Goal: Complete application form: Complete application form

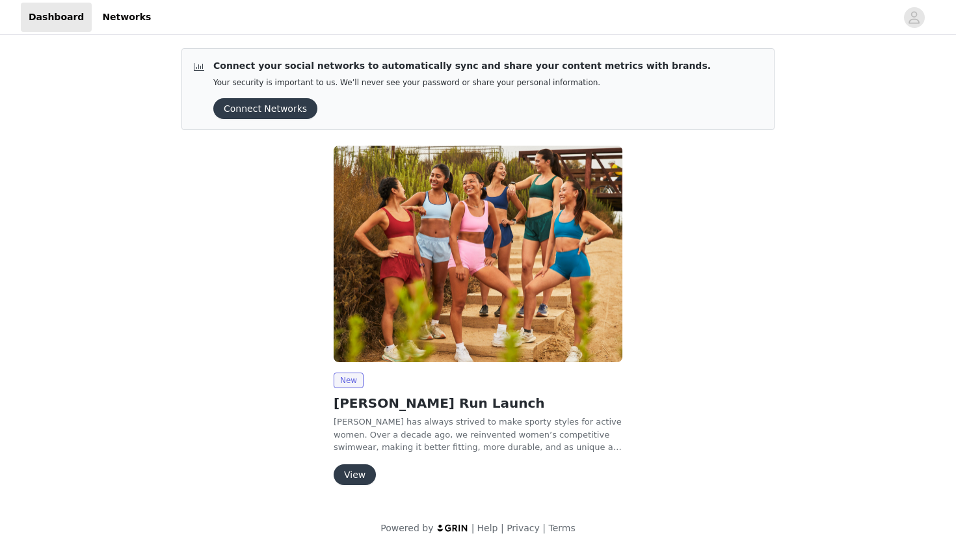
scroll to position [9, 0]
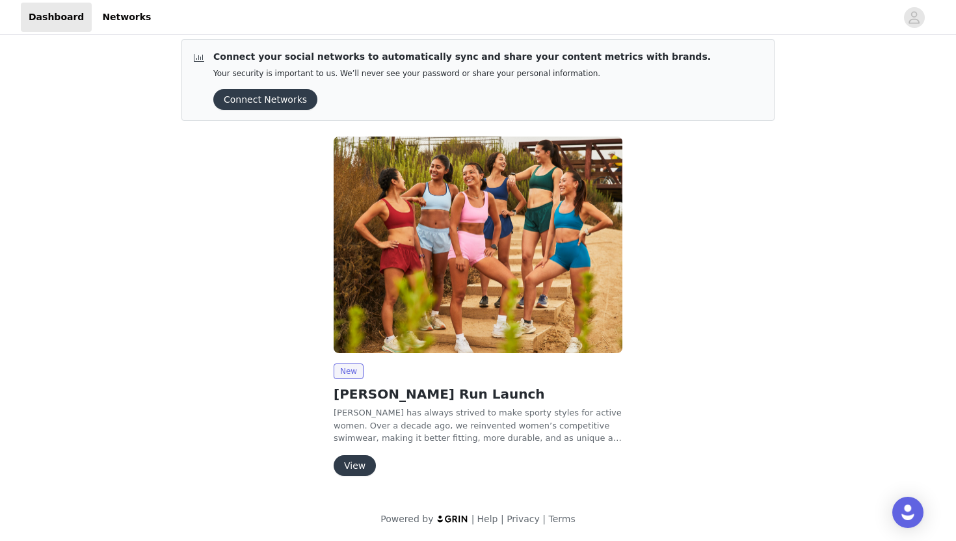
click at [354, 460] on button "View" at bounding box center [355, 465] width 42 height 21
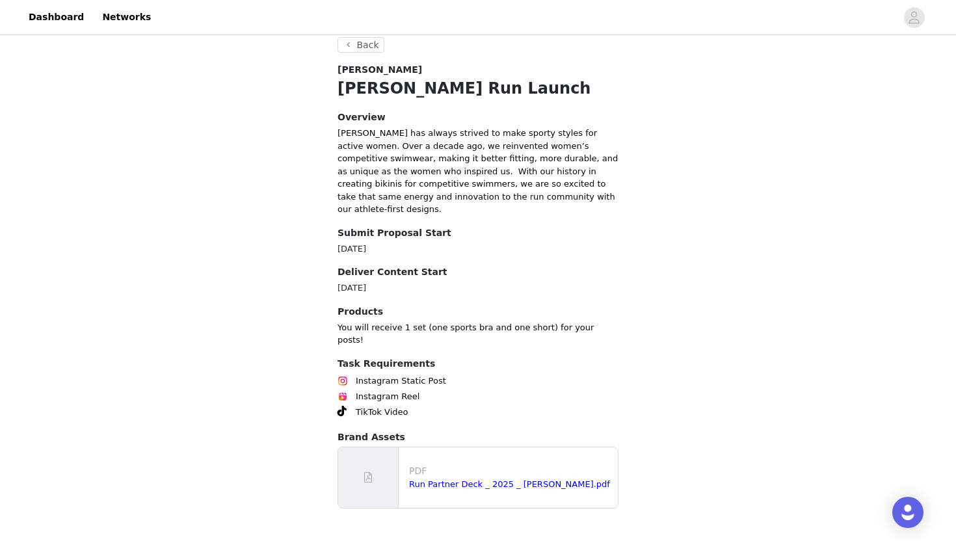
scroll to position [249, 0]
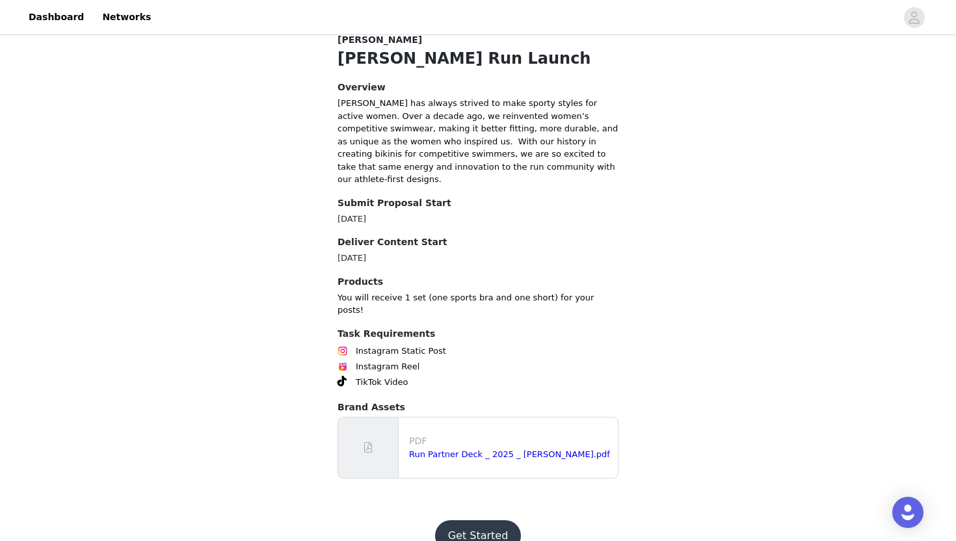
click at [376, 418] on div at bounding box center [368, 448] width 60 height 60
click at [453, 449] on link "Run Partner Deck _ 2025 _ [PERSON_NAME].pdf" at bounding box center [509, 454] width 201 height 10
click at [495, 520] on button "Get Started" at bounding box center [478, 535] width 86 height 31
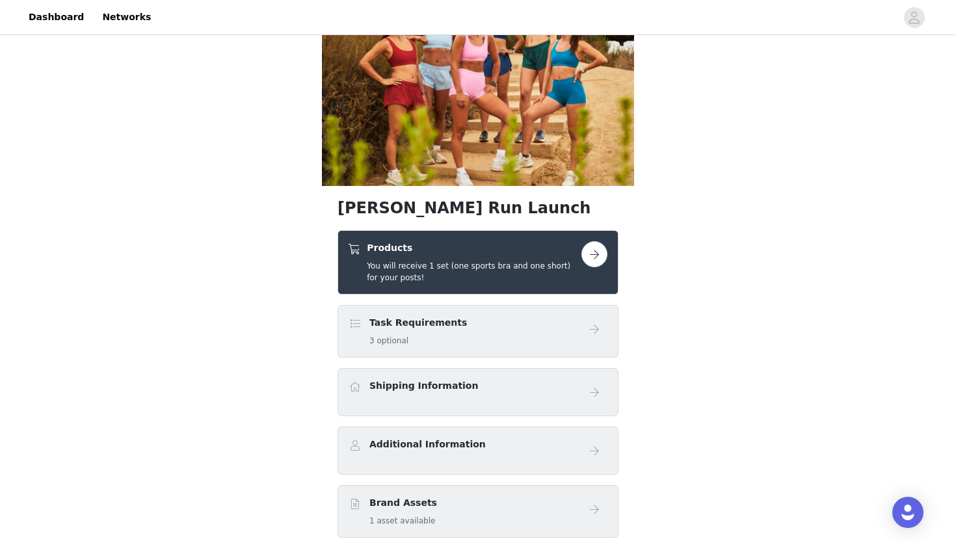
scroll to position [83, 0]
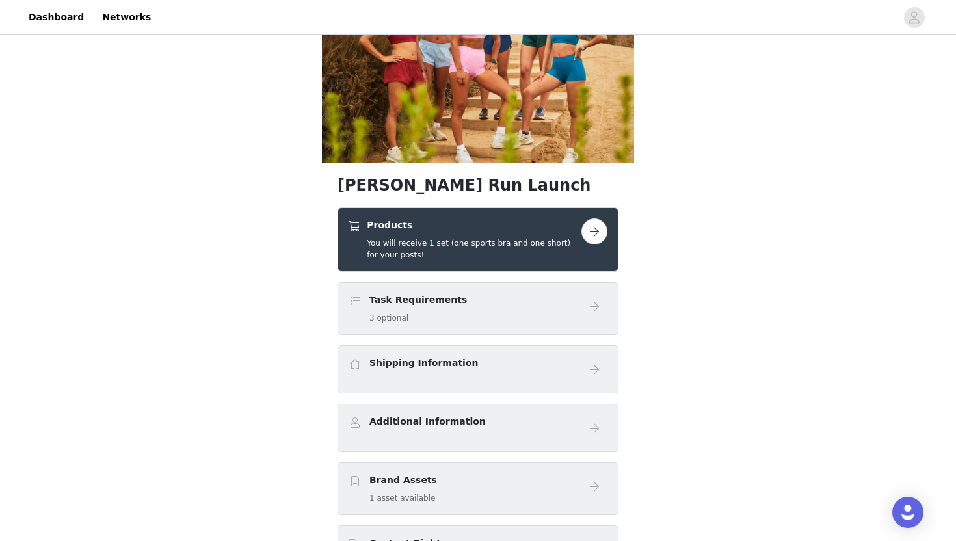
click at [596, 225] on button "button" at bounding box center [594, 232] width 26 height 26
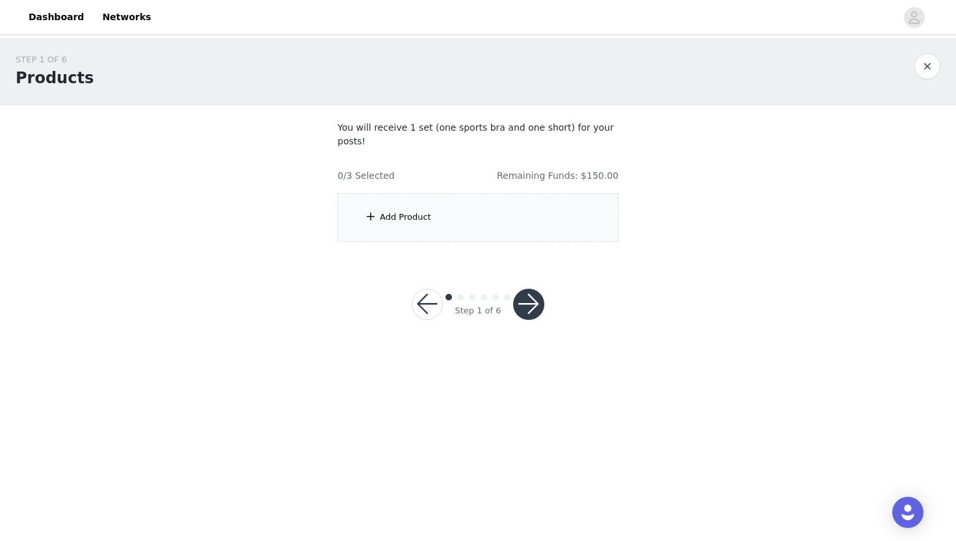
click at [427, 237] on div "Add Product" at bounding box center [478, 217] width 281 height 49
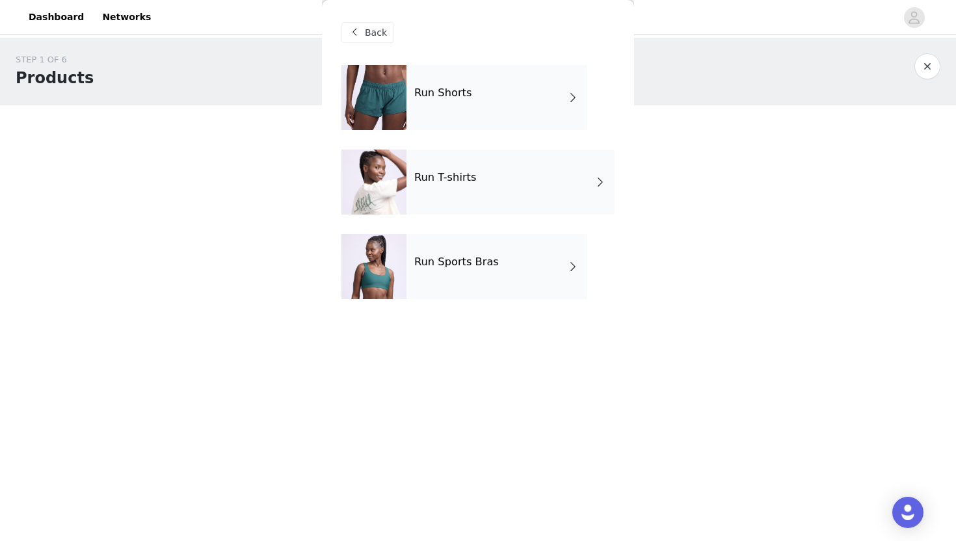
click at [501, 99] on div "Run Shorts" at bounding box center [496, 97] width 181 height 65
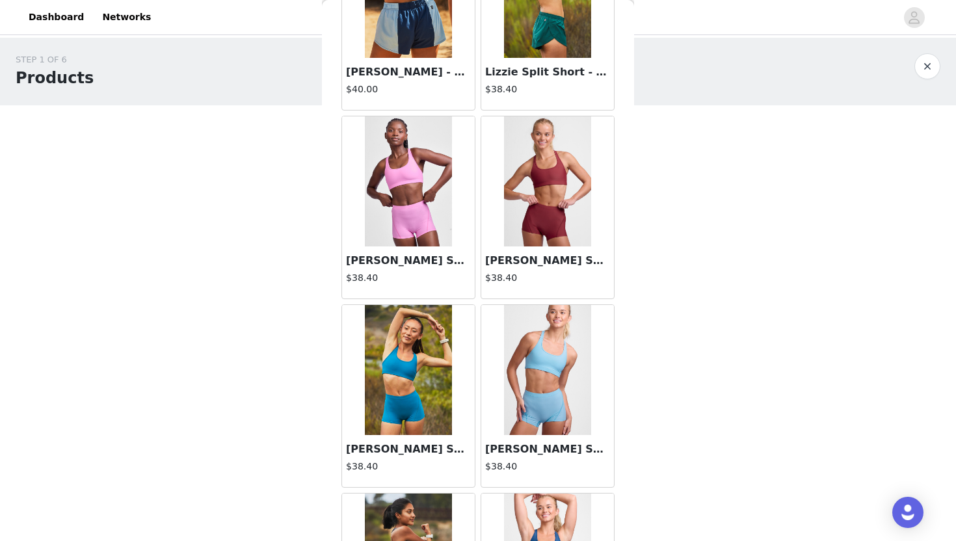
scroll to position [1449, 0]
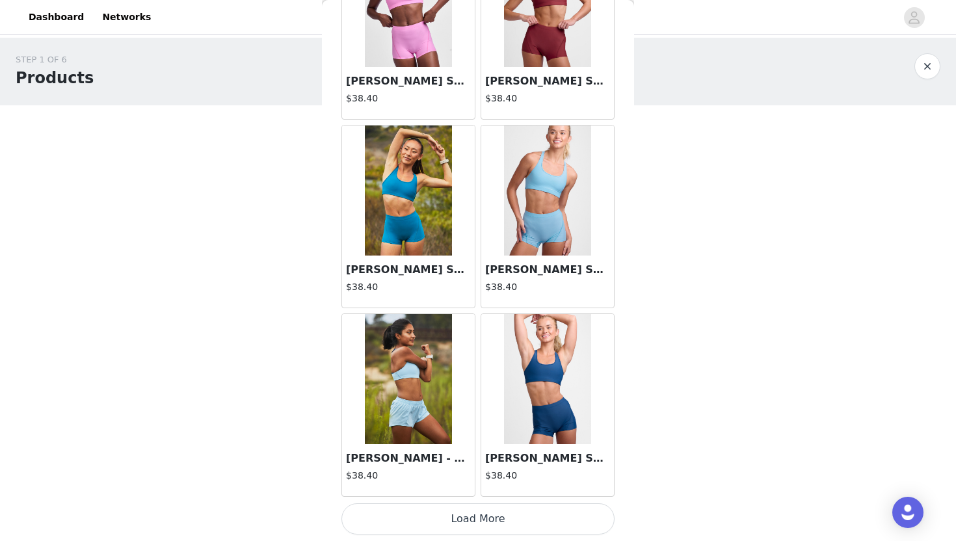
click at [514, 523] on button "Load More" at bounding box center [477, 518] width 273 height 31
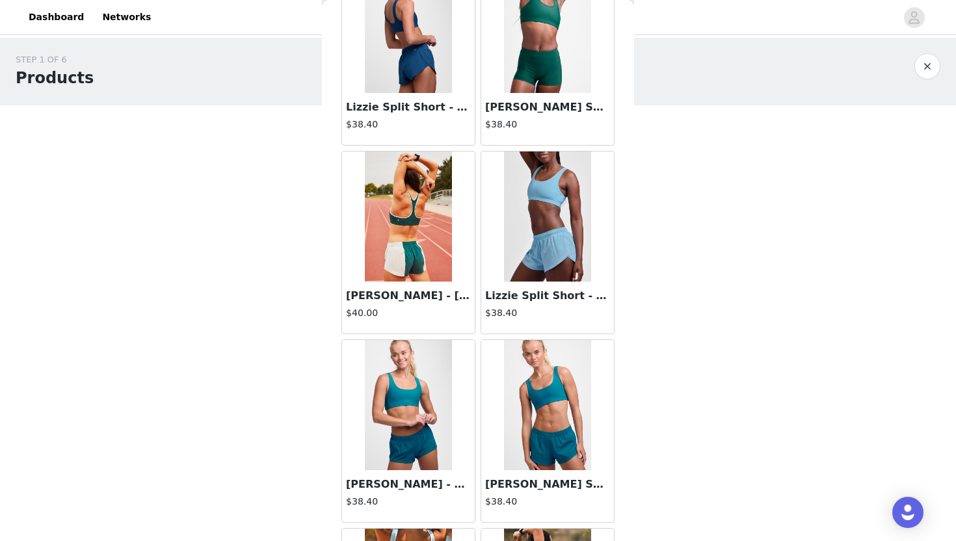
scroll to position [668, 0]
click at [545, 195] on img at bounding box center [547, 217] width 86 height 130
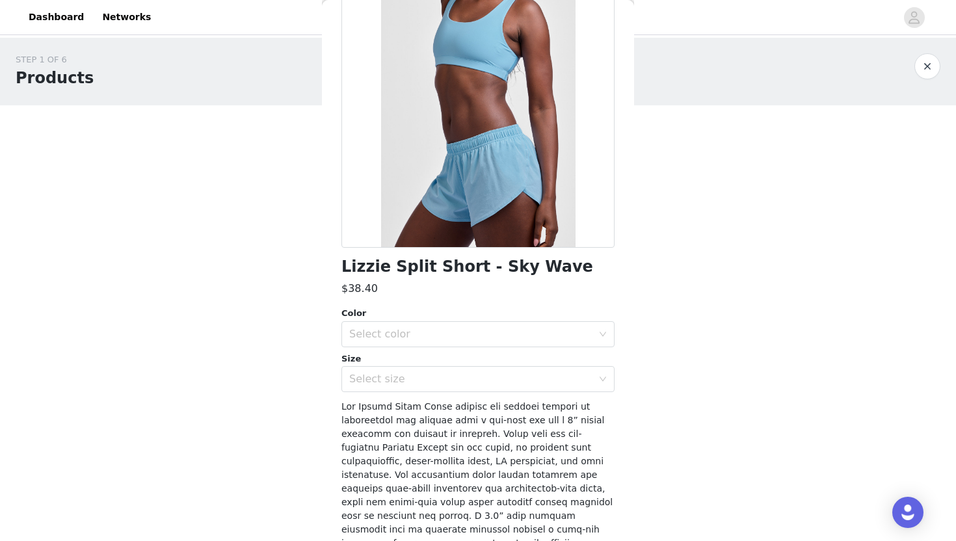
scroll to position [134, 0]
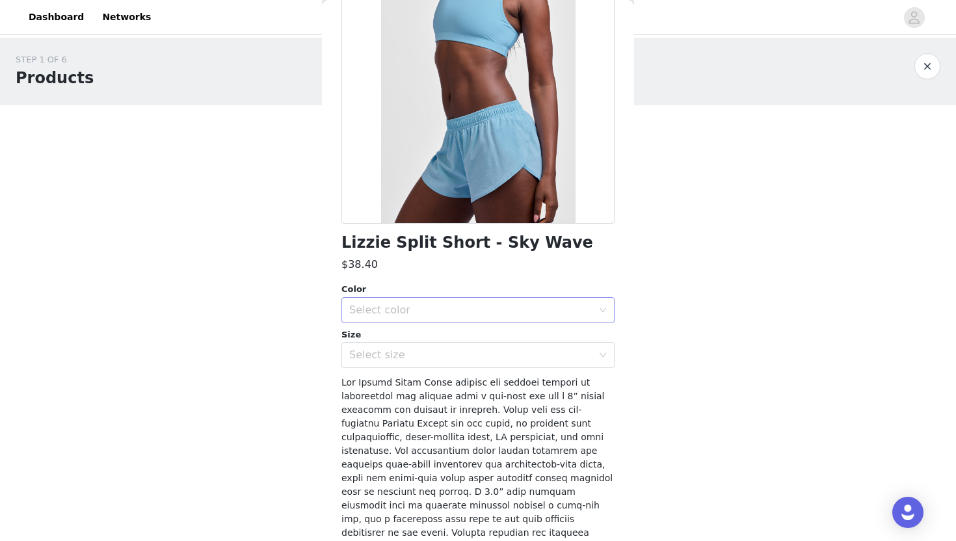
click at [585, 310] on div "Select color" at bounding box center [470, 310] width 243 height 13
click at [504, 341] on li "Sky Wave" at bounding box center [477, 338] width 273 height 21
click at [486, 358] on div "Select size" at bounding box center [470, 355] width 243 height 13
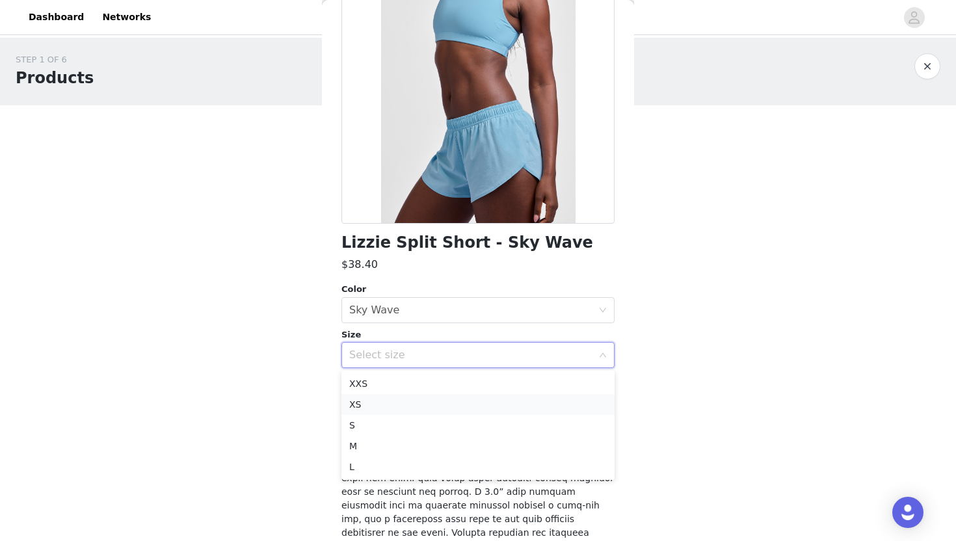
click at [443, 400] on li "XS" at bounding box center [477, 404] width 273 height 21
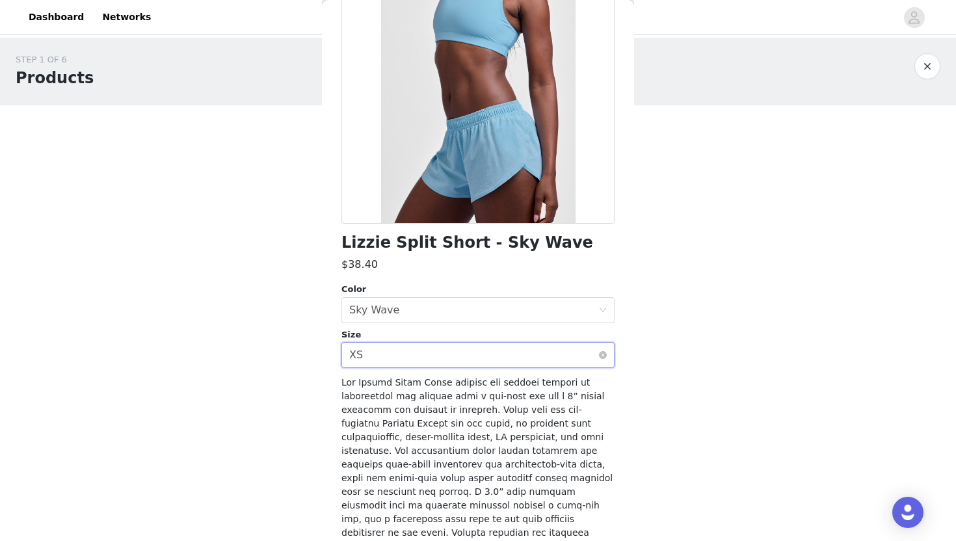
click at [483, 355] on div "Select size XS" at bounding box center [473, 355] width 249 height 25
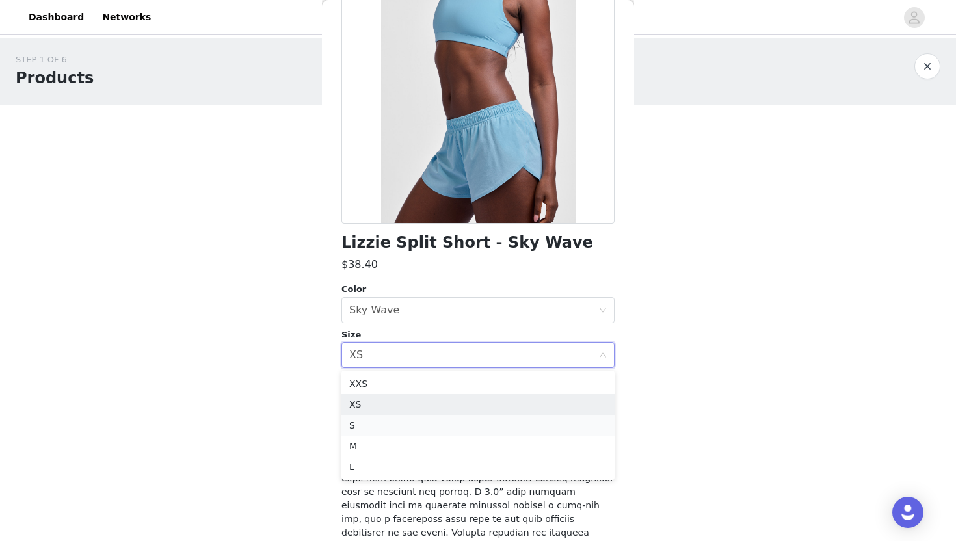
click at [429, 427] on li "S" at bounding box center [477, 425] width 273 height 21
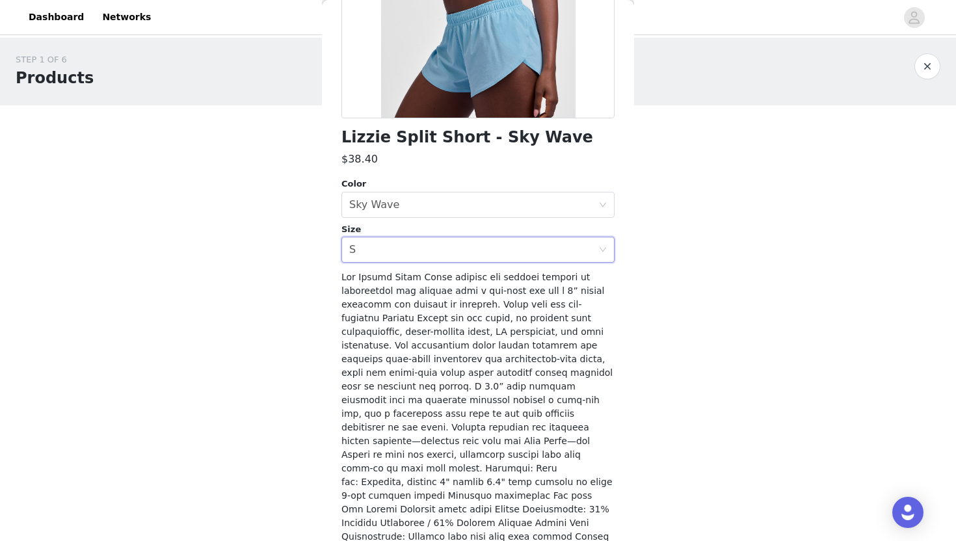
scroll to position [283, 0]
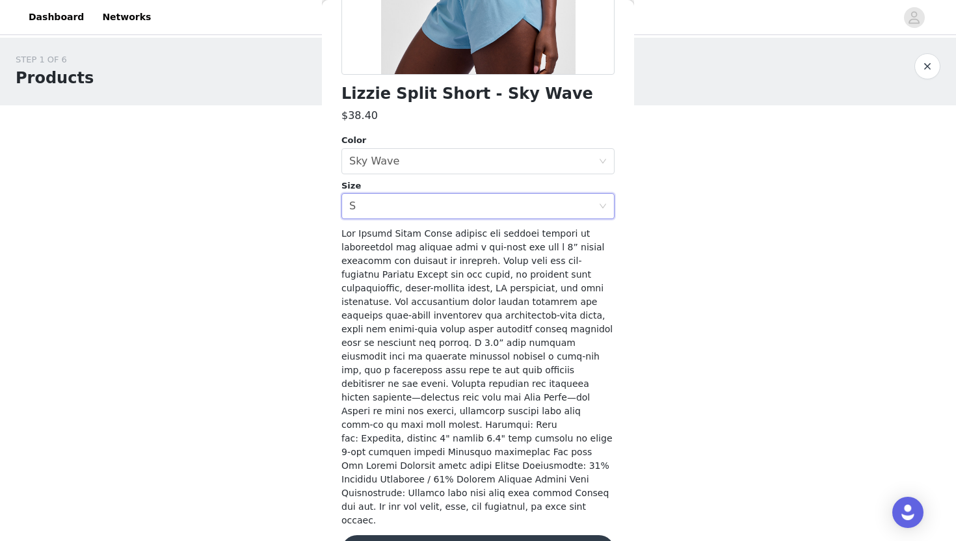
click at [498, 535] on button "Add Product" at bounding box center [477, 550] width 273 height 31
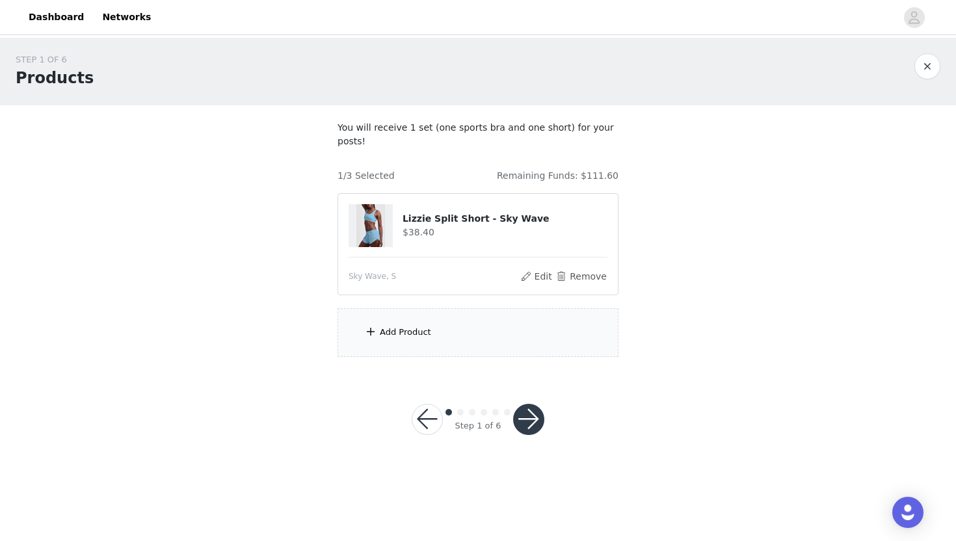
click at [423, 328] on div "Add Product" at bounding box center [405, 332] width 51 height 13
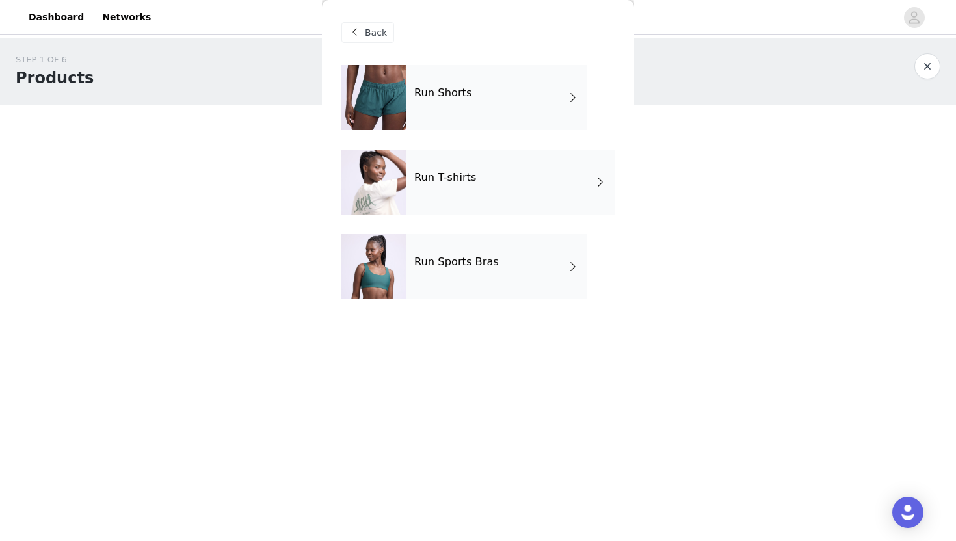
click at [492, 270] on div "Run Sports Bras" at bounding box center [496, 266] width 181 height 65
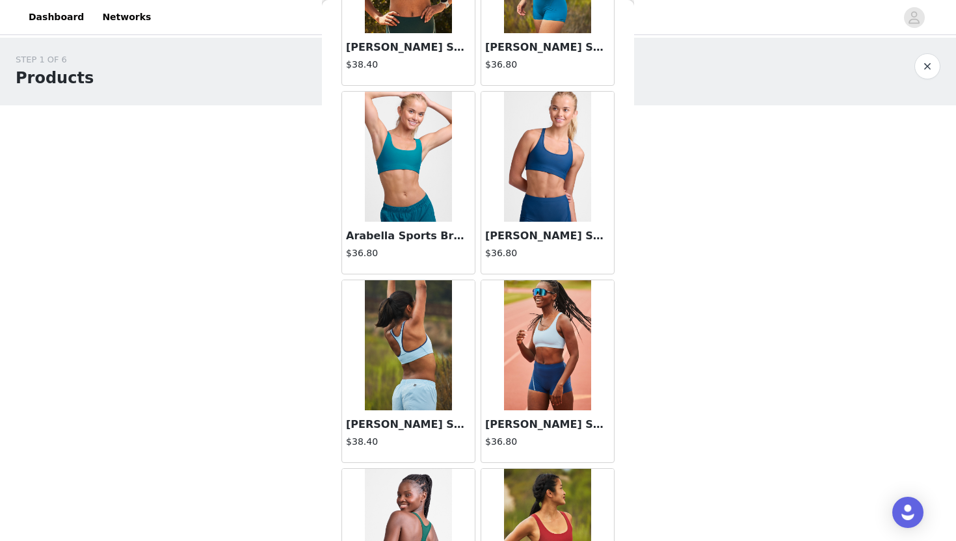
scroll to position [542, 0]
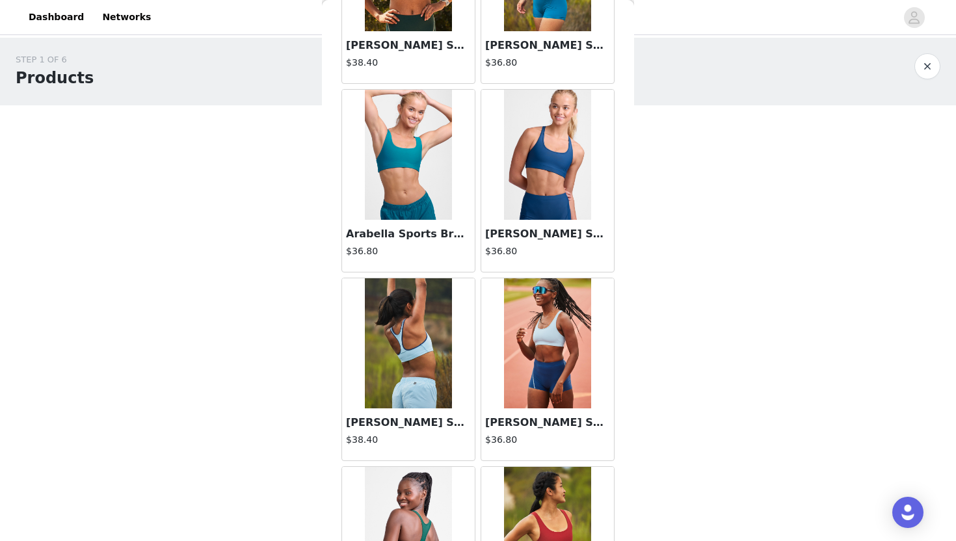
click at [412, 363] on img at bounding box center [408, 343] width 86 height 130
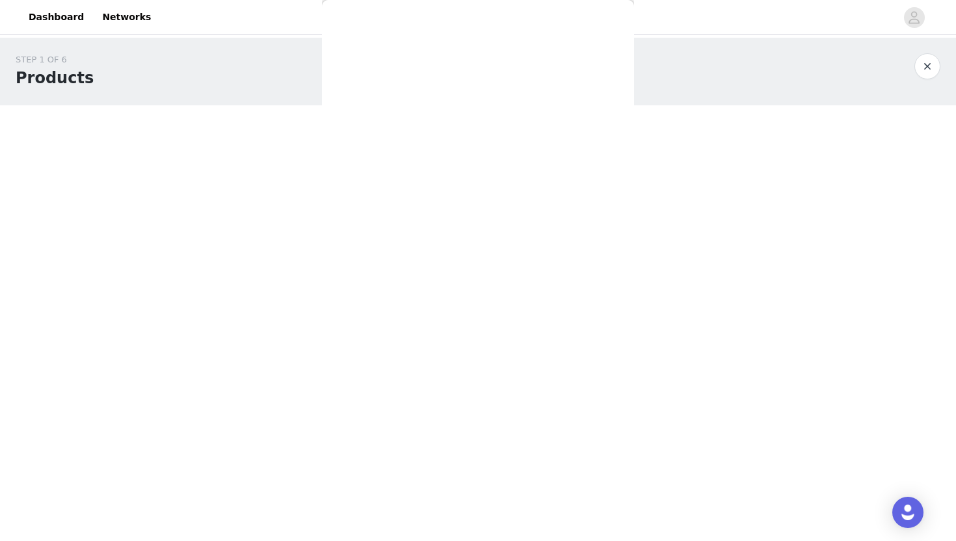
scroll to position [0, 0]
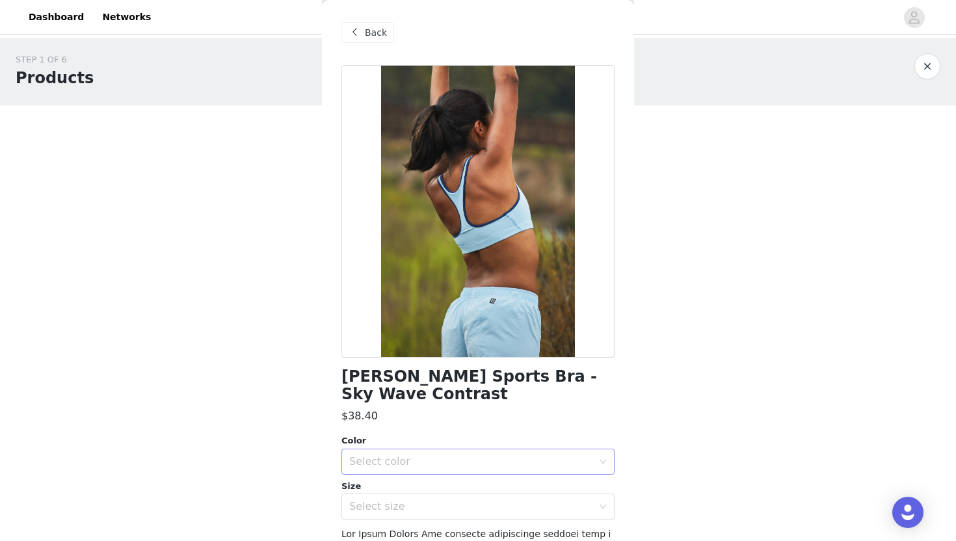
click at [489, 452] on div "Select color" at bounding box center [473, 461] width 249 height 25
click at [448, 467] on li "Sky Wave & Blue Flame" at bounding box center [477, 472] width 273 height 21
click at [431, 500] on div "Select size" at bounding box center [470, 506] width 243 height 13
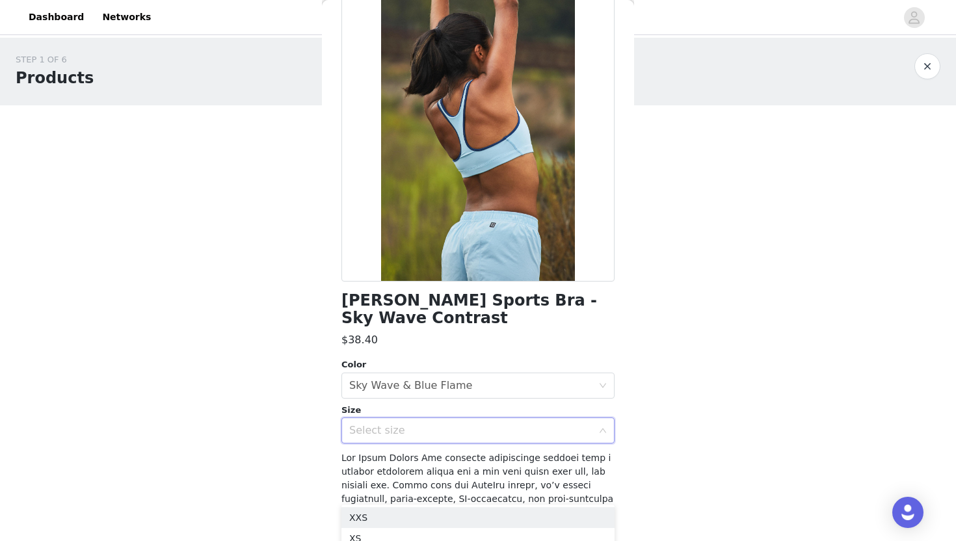
scroll to position [127, 0]
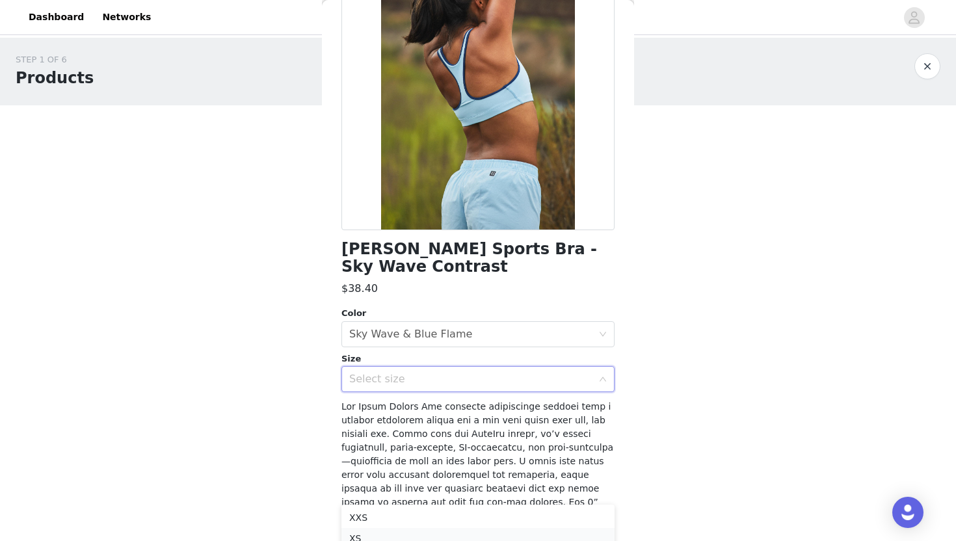
click at [378, 535] on li "XS" at bounding box center [477, 538] width 273 height 21
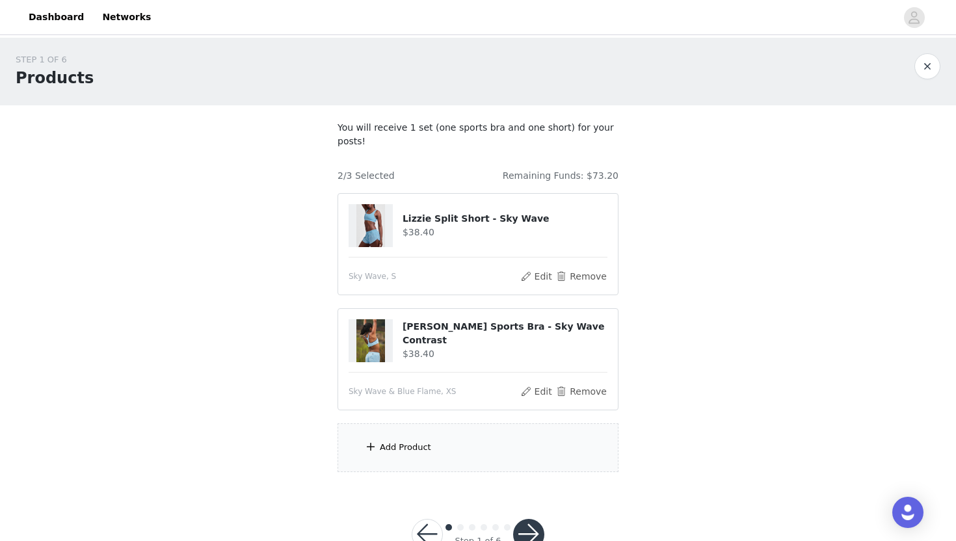
click at [414, 453] on div "Add Product" at bounding box center [405, 447] width 51 height 13
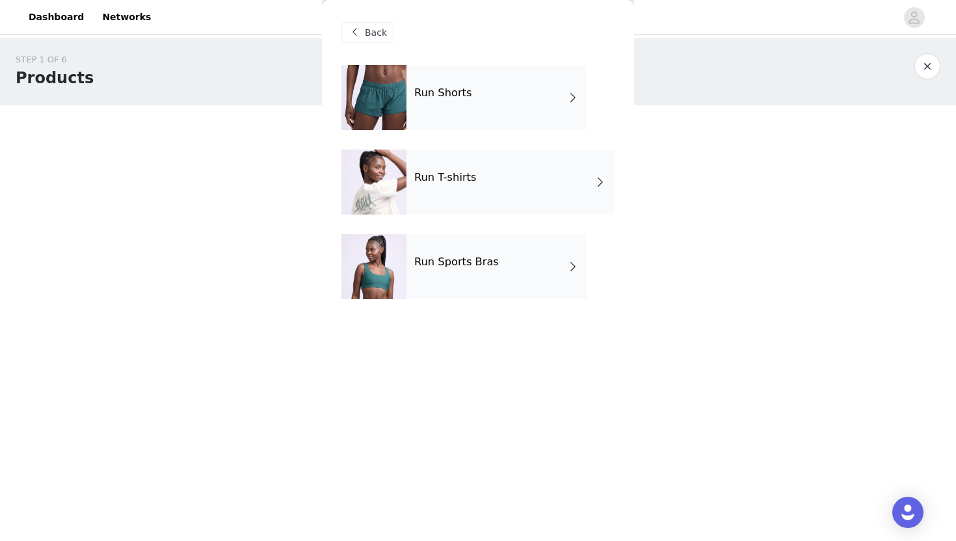
click at [480, 190] on div "Run T-shirts" at bounding box center [510, 182] width 208 height 65
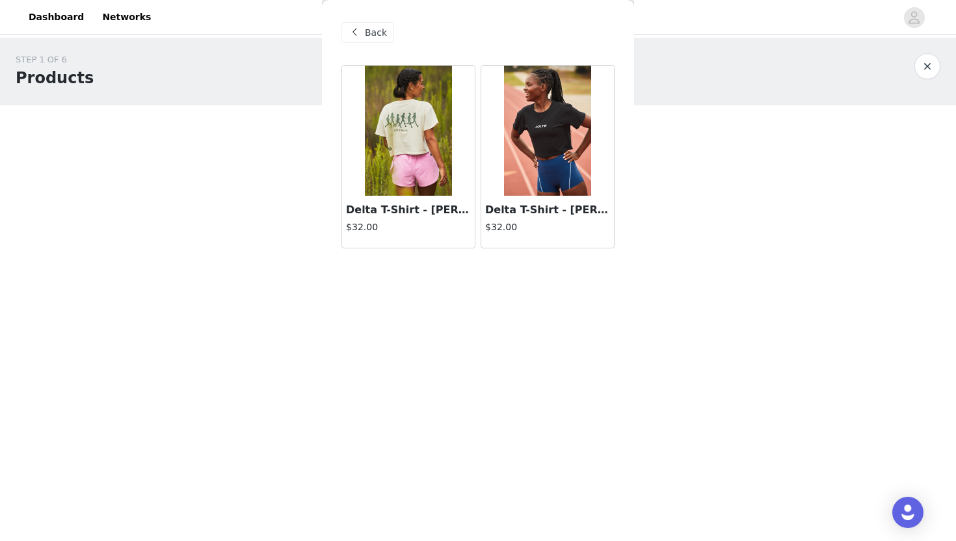
click at [418, 126] on img at bounding box center [408, 131] width 86 height 130
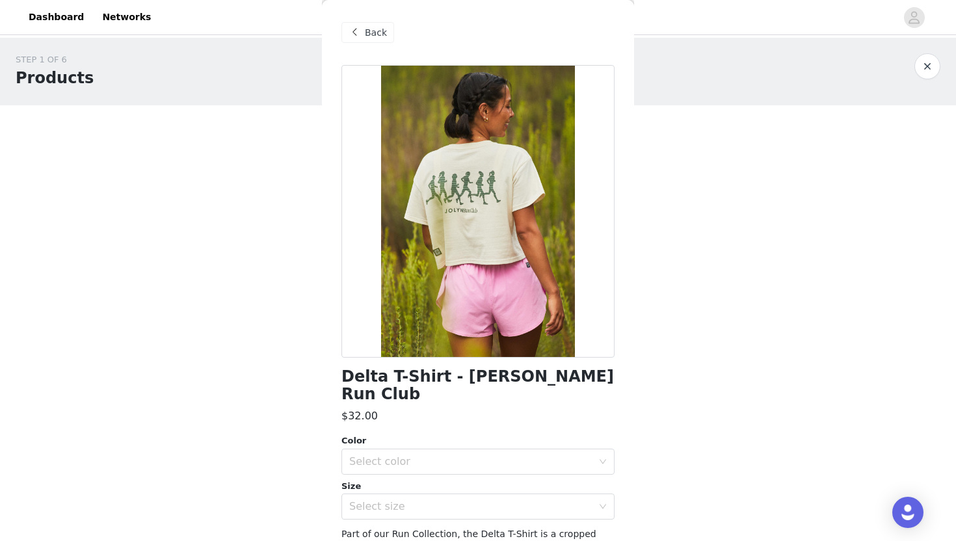
scroll to position [92, 0]
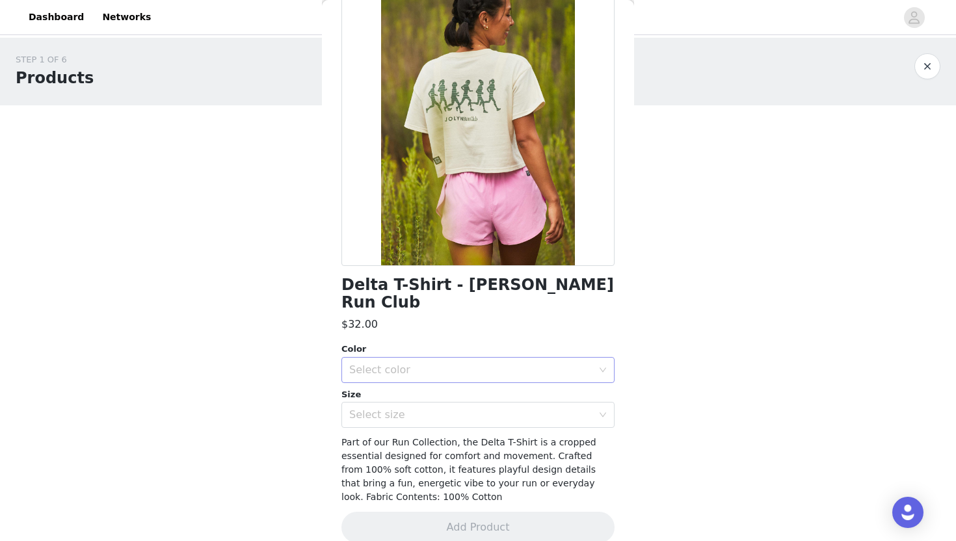
click at [422, 364] on div "Select color" at bounding box center [470, 370] width 243 height 13
click at [414, 379] on li "[PERSON_NAME] Run Club" at bounding box center [477, 381] width 273 height 21
click at [412, 408] on div "Select size" at bounding box center [470, 414] width 243 height 13
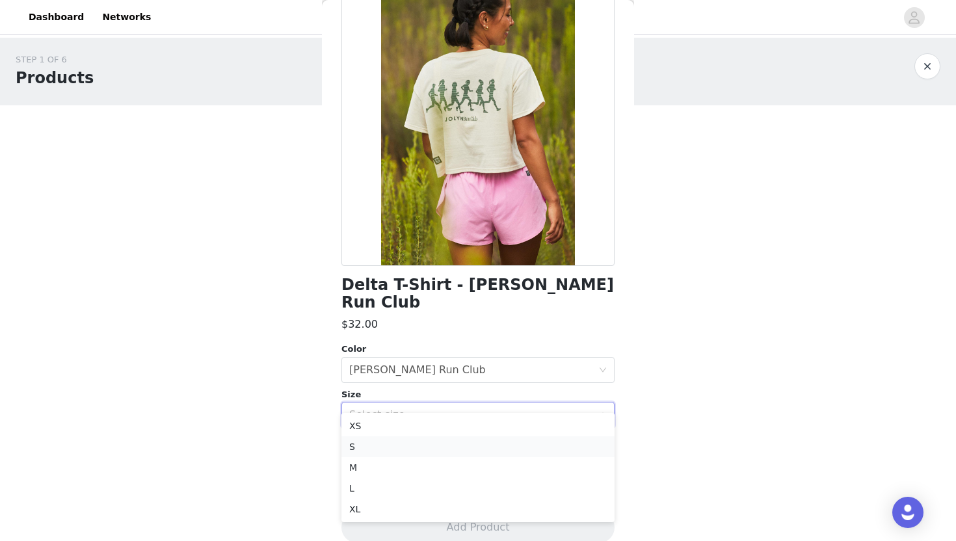
click at [393, 448] on li "S" at bounding box center [477, 446] width 273 height 21
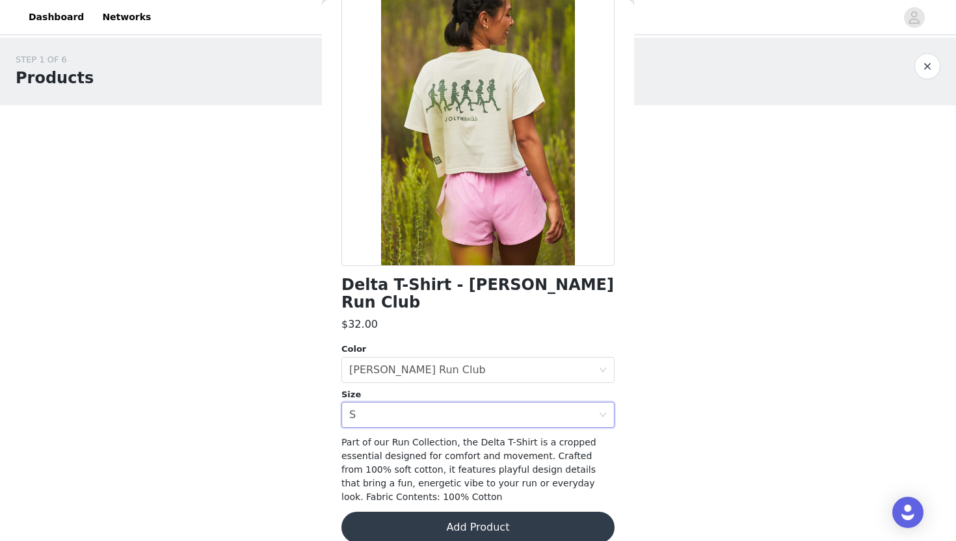
click at [464, 516] on button "Add Product" at bounding box center [477, 527] width 273 height 31
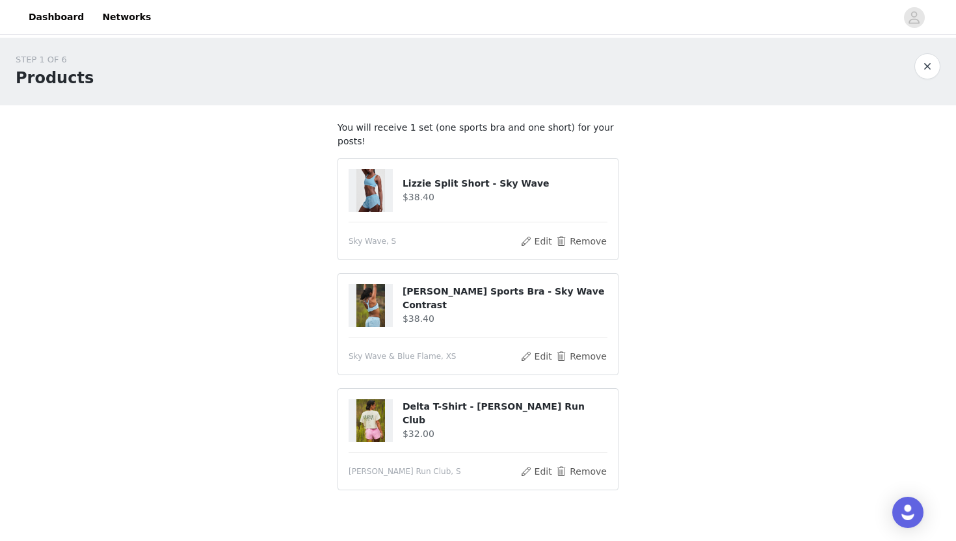
scroll to position [71, 0]
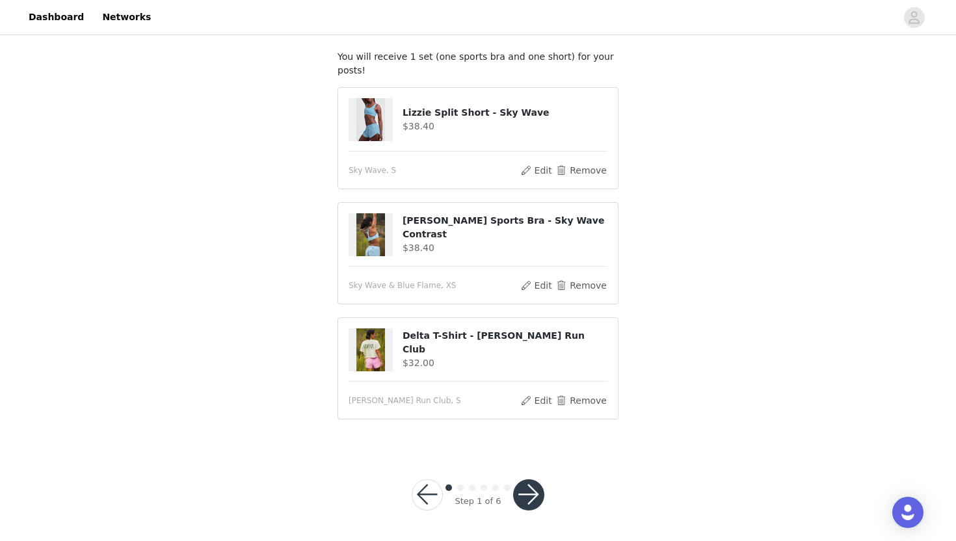
click at [532, 492] on button "button" at bounding box center [528, 494] width 31 height 31
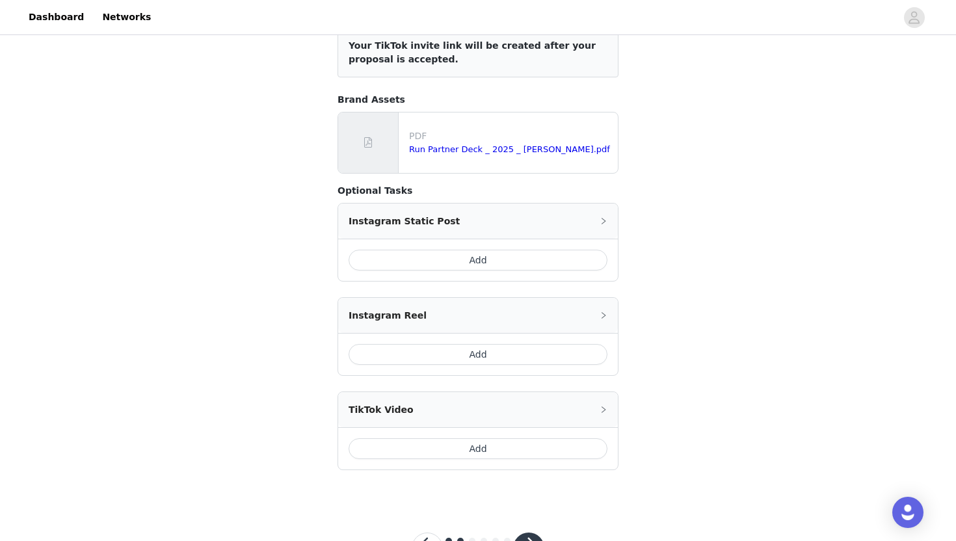
scroll to position [217, 0]
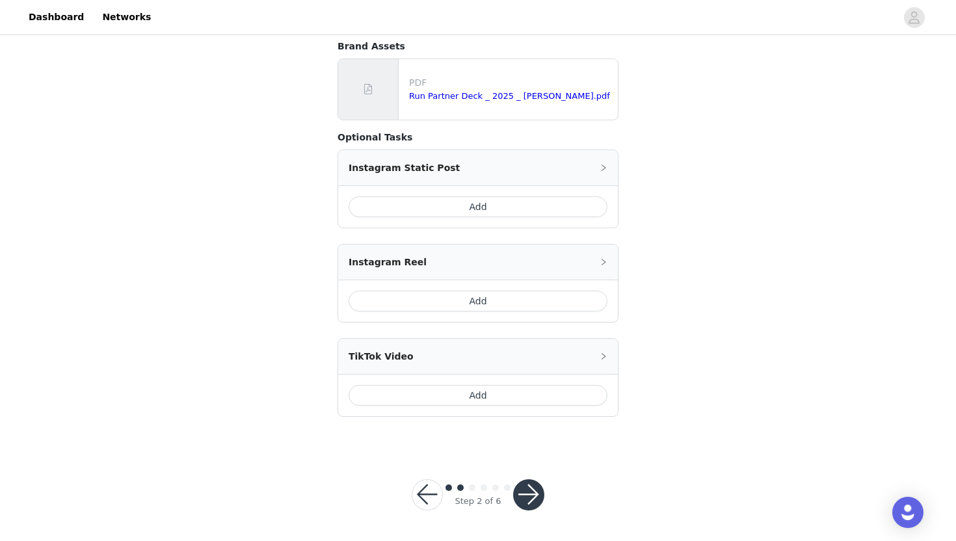
click at [466, 308] on button "Add" at bounding box center [478, 301] width 259 height 21
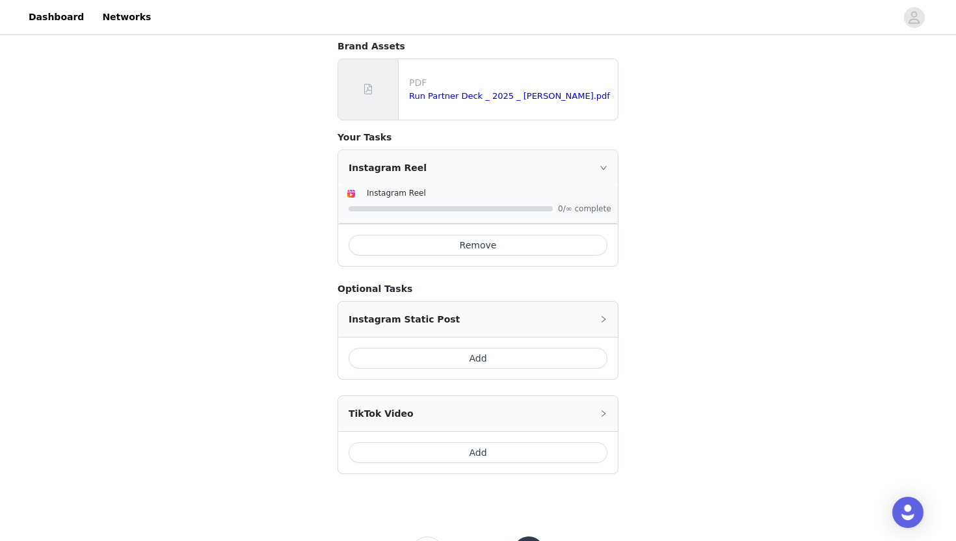
scroll to position [274, 0]
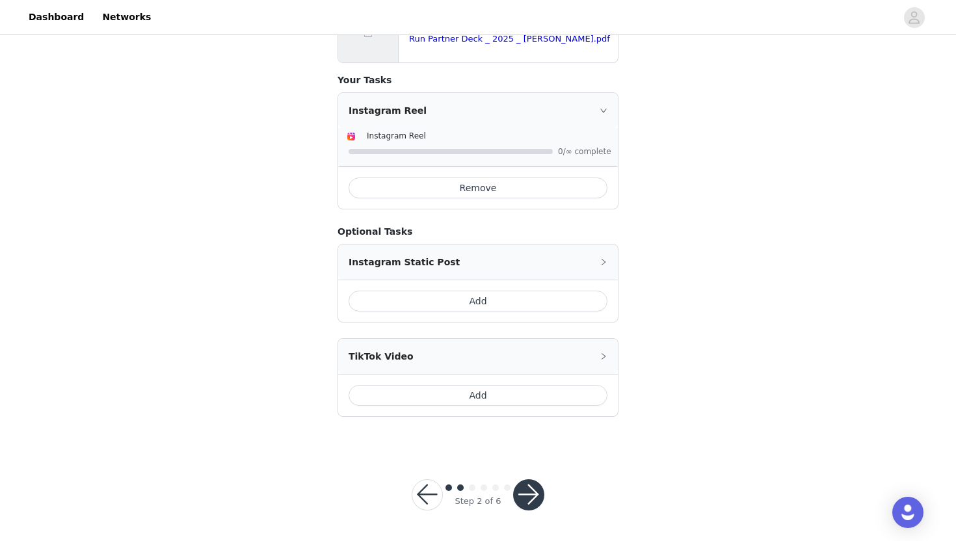
click at [537, 490] on button "button" at bounding box center [528, 494] width 31 height 31
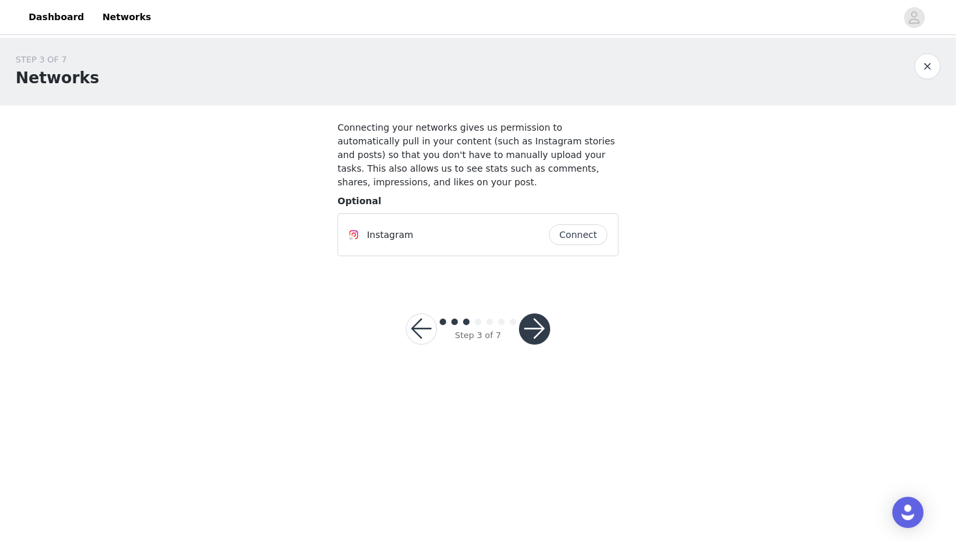
click at [561, 234] on button "Connect" at bounding box center [578, 234] width 59 height 21
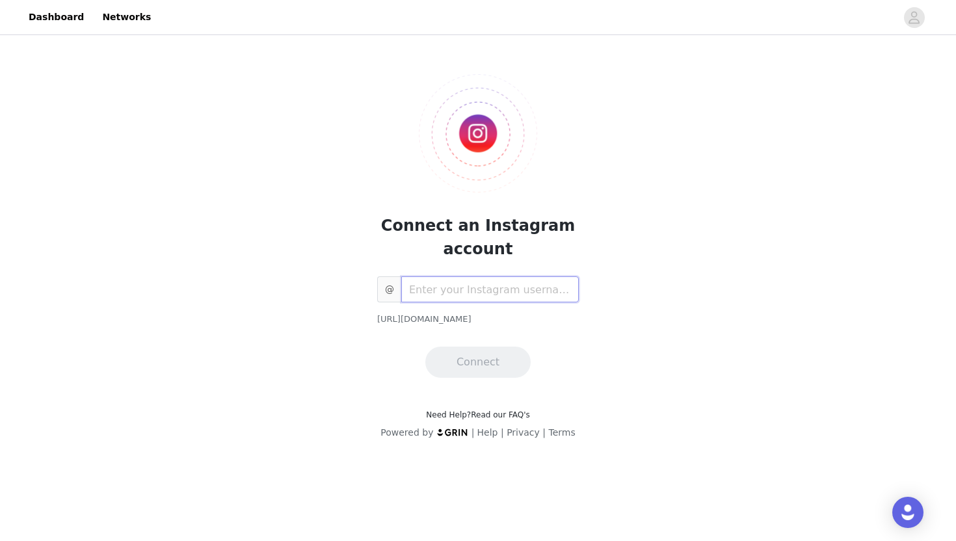
click at [455, 295] on input "text" at bounding box center [490, 289] width 178 height 26
type input "oliviasmithfit"
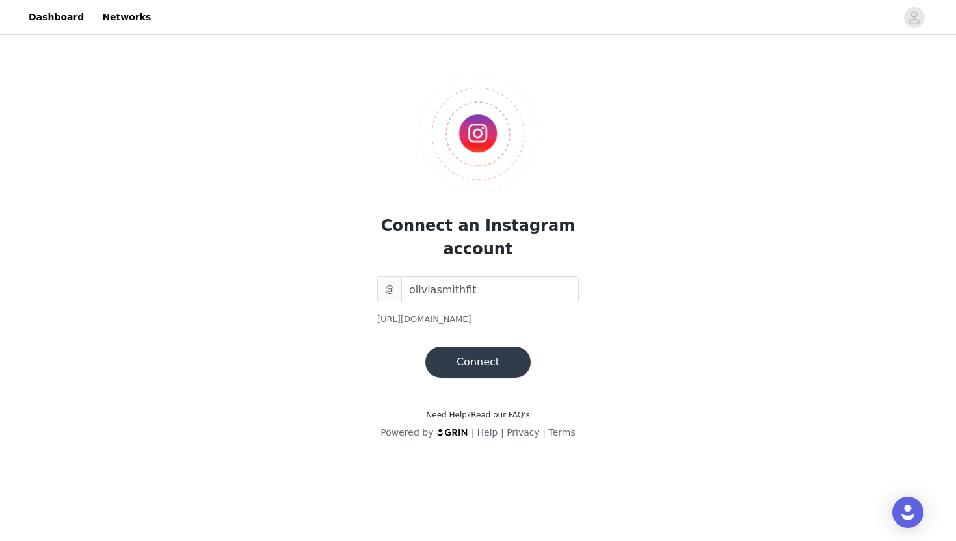
click at [486, 363] on button "Connect" at bounding box center [477, 362] width 105 height 31
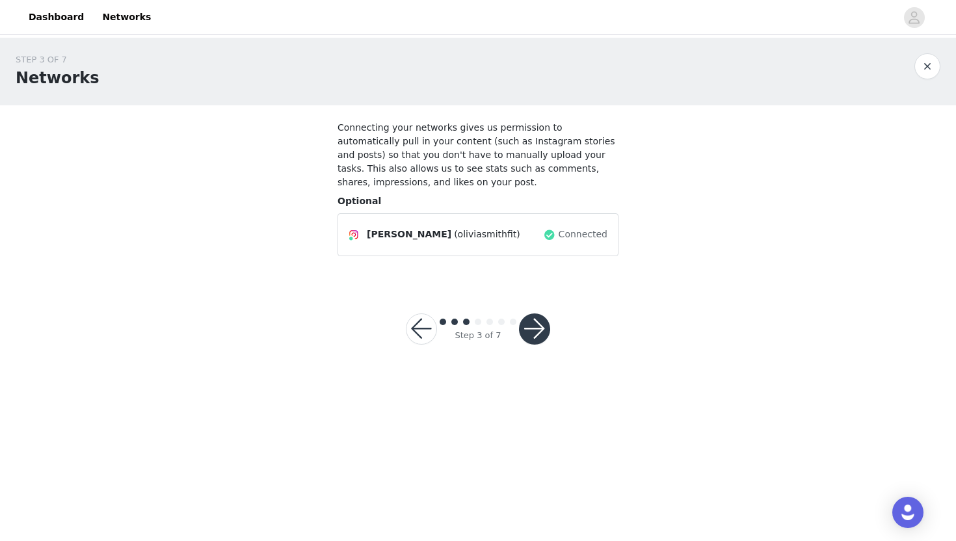
click at [539, 338] on button "button" at bounding box center [534, 328] width 31 height 31
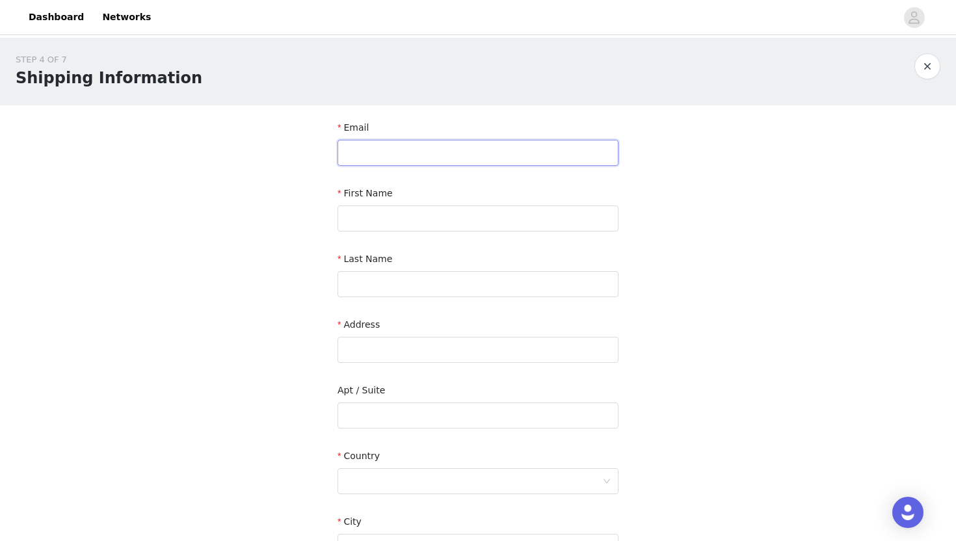
click at [441, 161] on input "text" at bounding box center [478, 153] width 281 height 26
type input "[EMAIL_ADDRESS][DOMAIN_NAME]"
click at [440, 220] on input "text" at bounding box center [478, 219] width 281 height 26
type input "[PERSON_NAME]"
click at [360, 293] on input "text" at bounding box center [478, 284] width 281 height 26
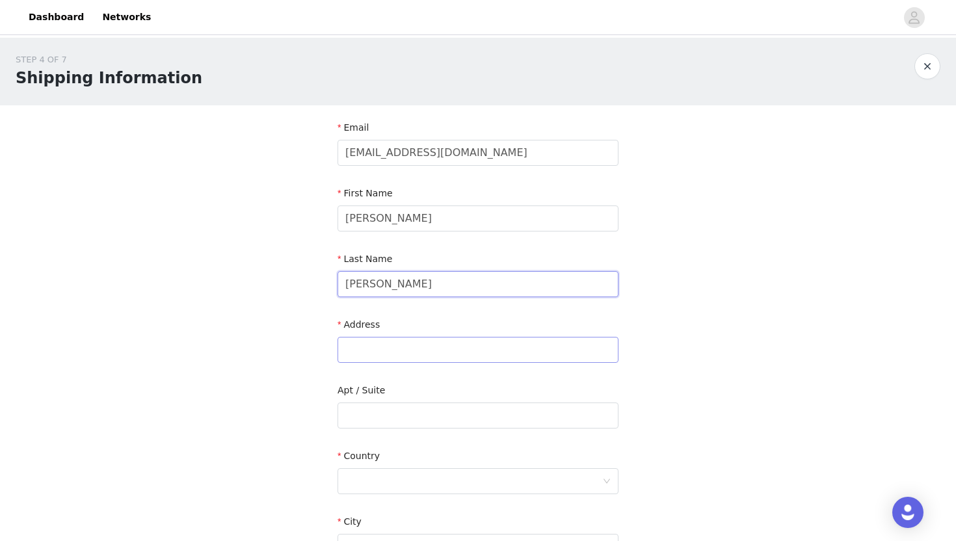
type input "[PERSON_NAME]"
click at [355, 353] on input "text" at bounding box center [478, 350] width 281 height 26
type input "268 W 560 N"
click at [356, 414] on input "text" at bounding box center [478, 416] width 281 height 26
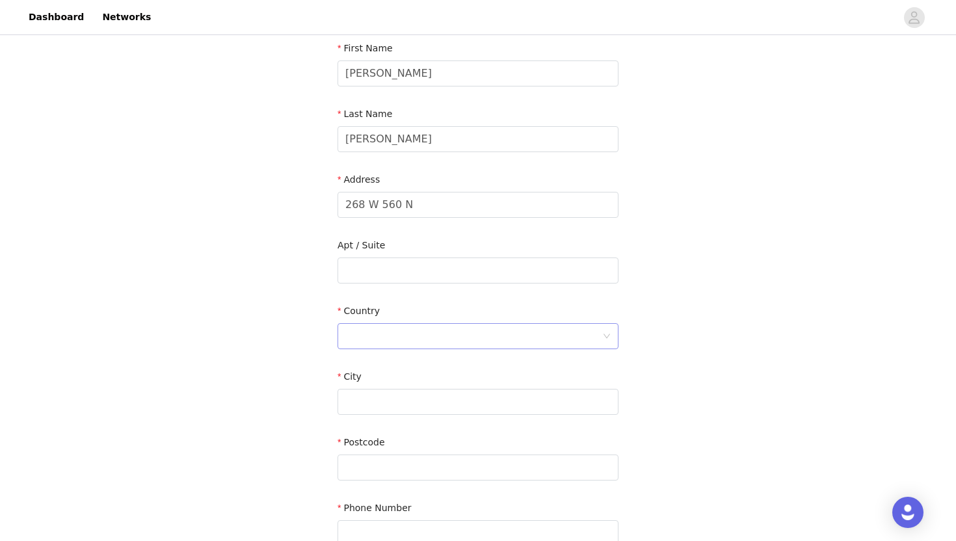
click at [403, 337] on div at bounding box center [473, 336] width 257 height 25
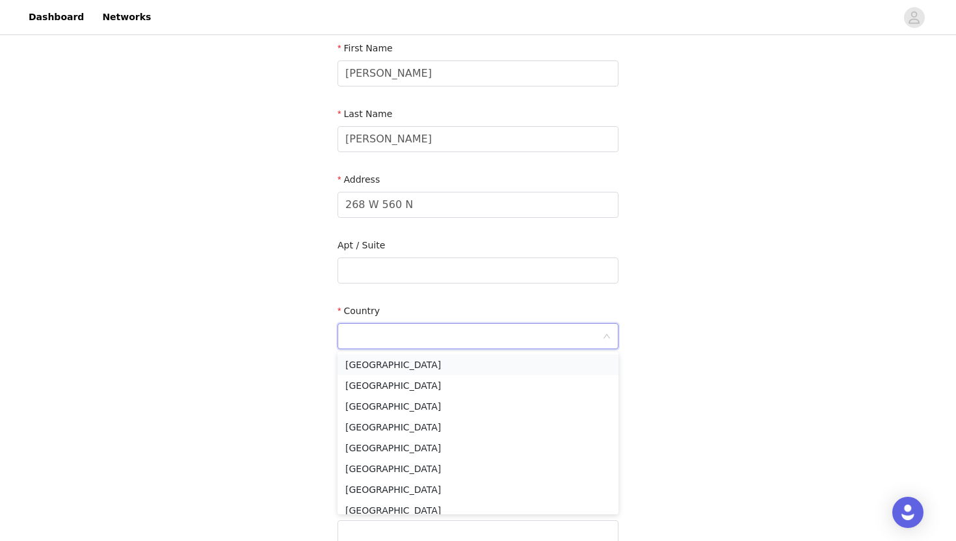
click at [377, 369] on li "[GEOGRAPHIC_DATA]" at bounding box center [478, 364] width 281 height 21
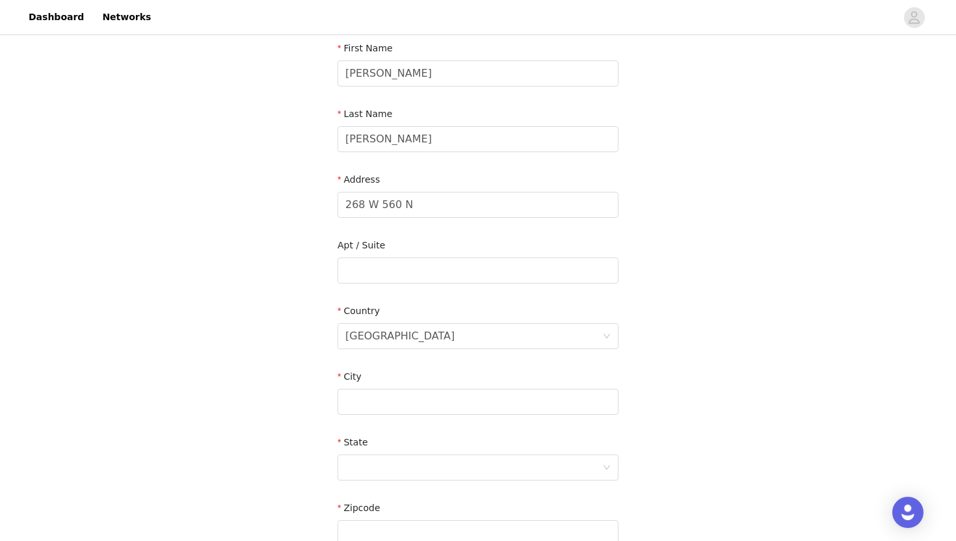
scroll to position [234, 0]
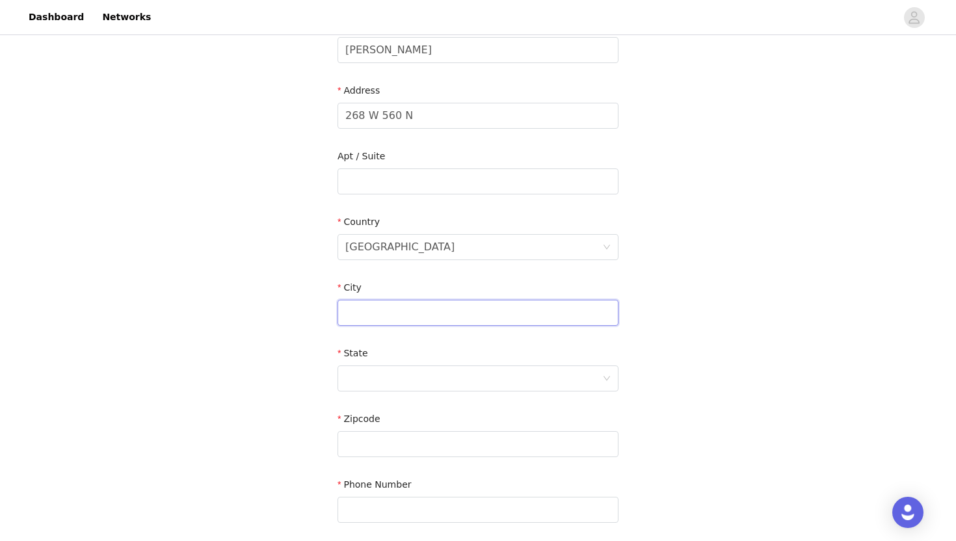
click at [387, 317] on input "text" at bounding box center [478, 313] width 281 height 26
type input "Vineyard"
type input "84059"
type input "4359947963"
click at [397, 379] on div at bounding box center [473, 378] width 257 height 25
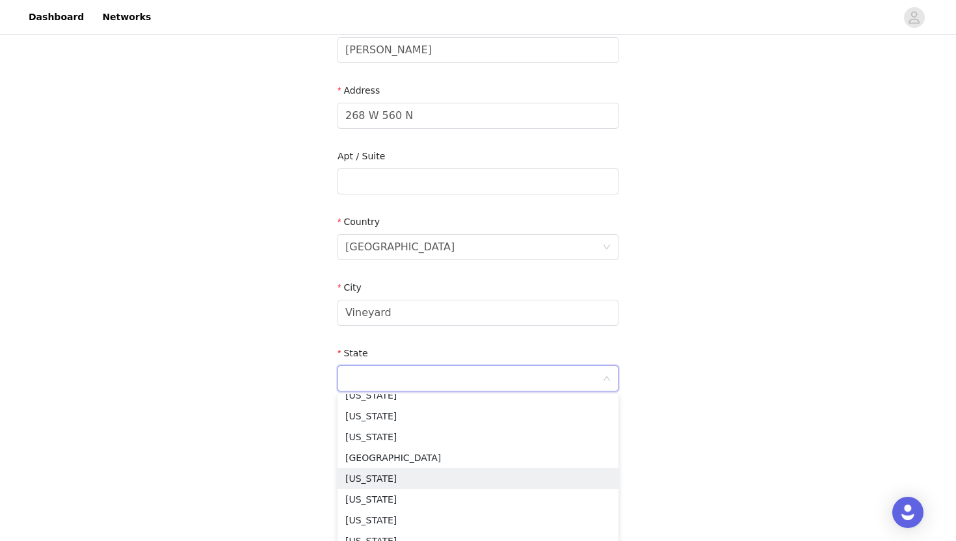
scroll to position [1113, 0]
click at [350, 418] on li "[US_STATE]" at bounding box center [478, 417] width 281 height 21
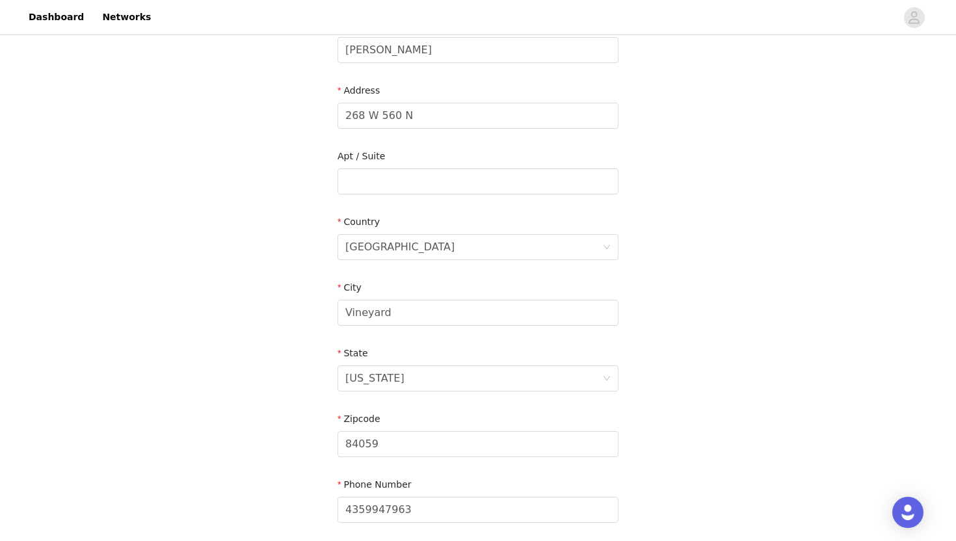
scroll to position [345, 0]
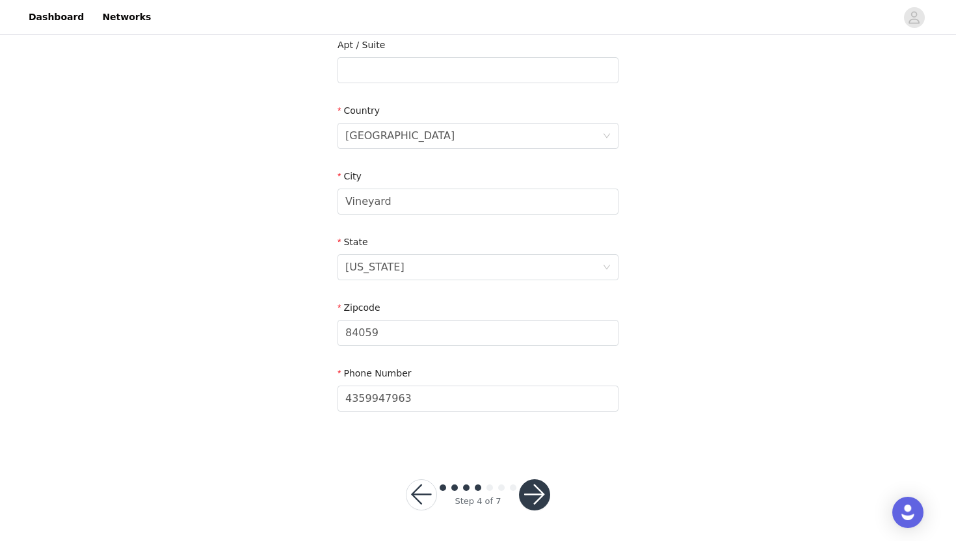
click at [535, 499] on button "button" at bounding box center [534, 494] width 31 height 31
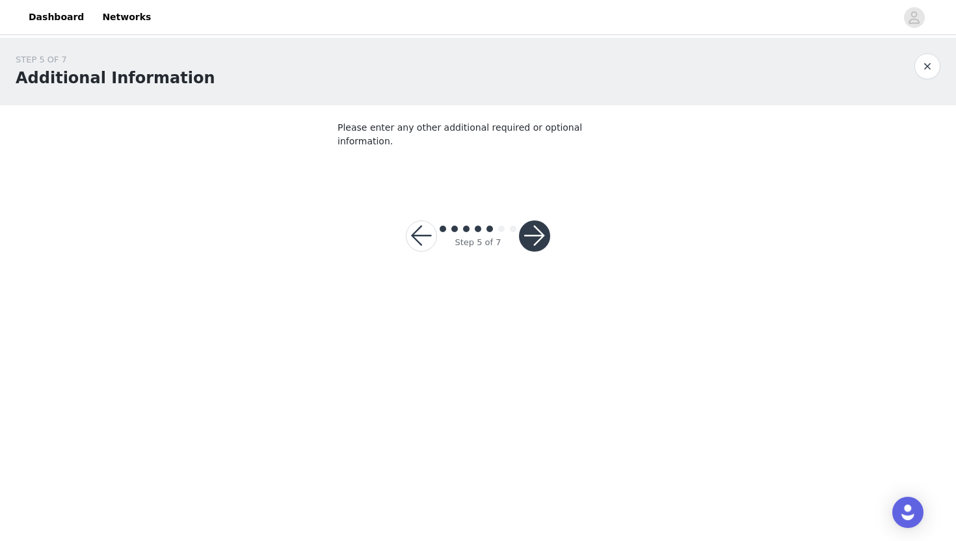
click at [531, 220] on button "button" at bounding box center [534, 235] width 31 height 31
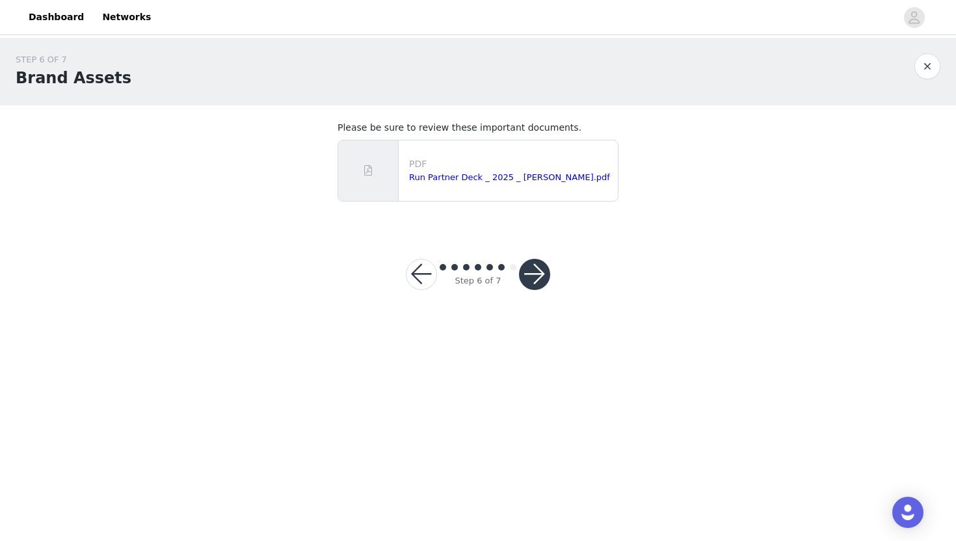
click at [542, 269] on button "button" at bounding box center [534, 274] width 31 height 31
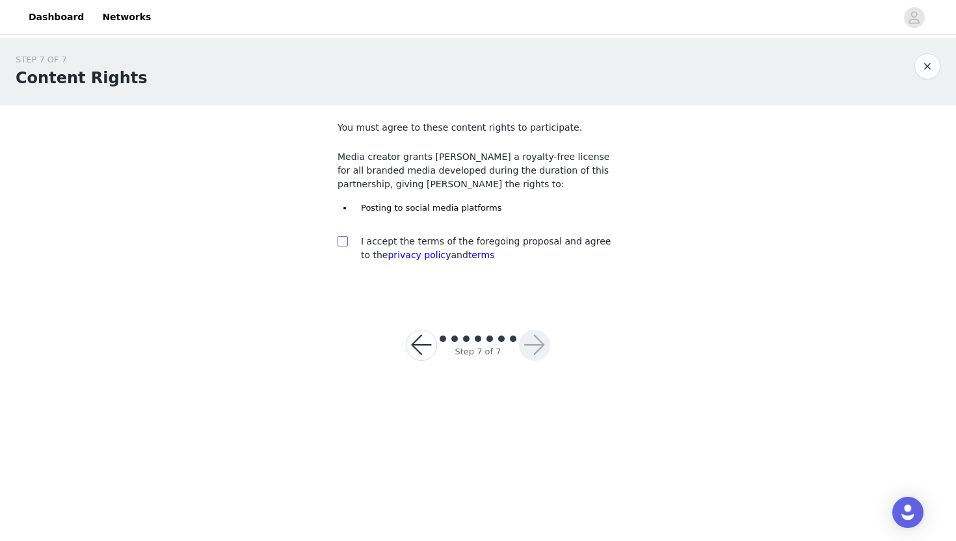
click at [342, 243] on input "checkbox" at bounding box center [342, 240] width 9 height 9
checkbox input "true"
click at [538, 344] on button "button" at bounding box center [534, 345] width 31 height 31
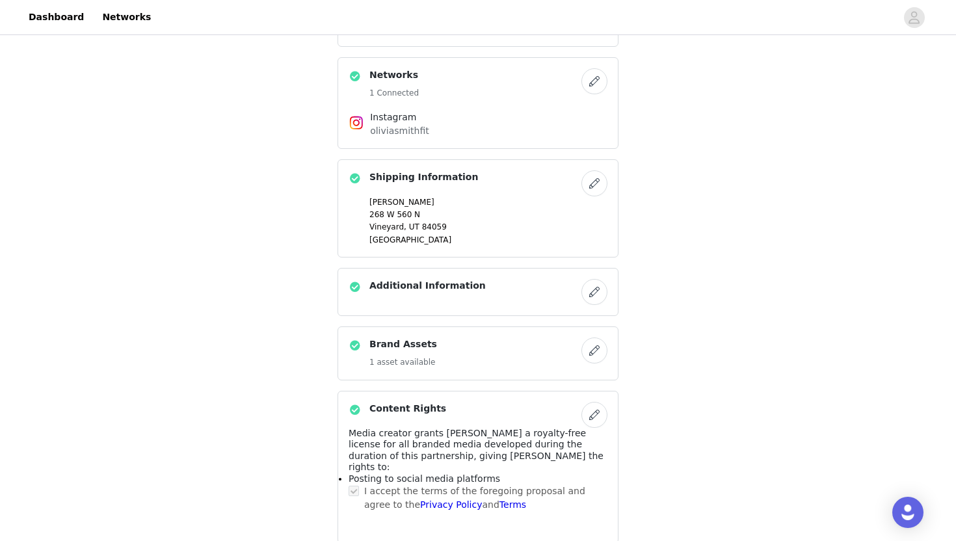
scroll to position [635, 0]
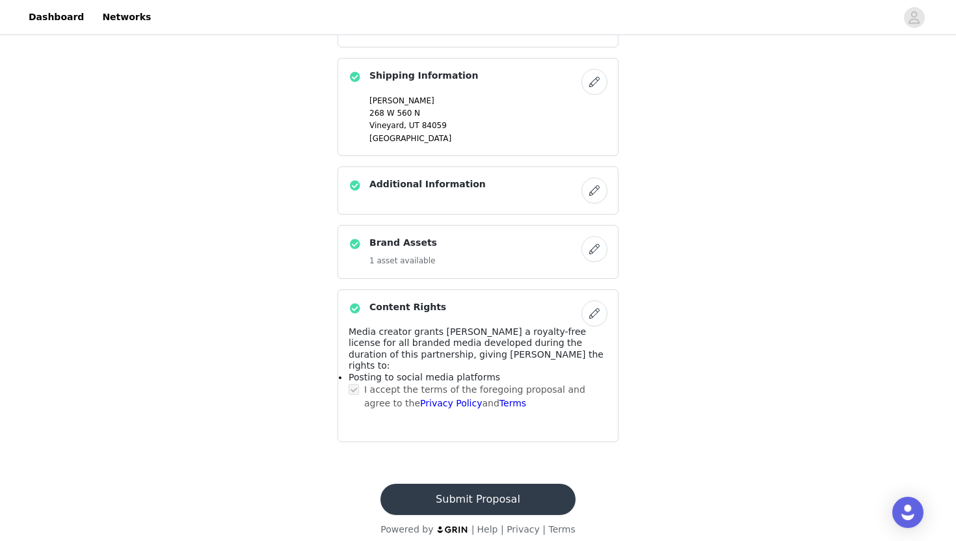
click at [478, 498] on button "Submit Proposal" at bounding box center [477, 499] width 194 height 31
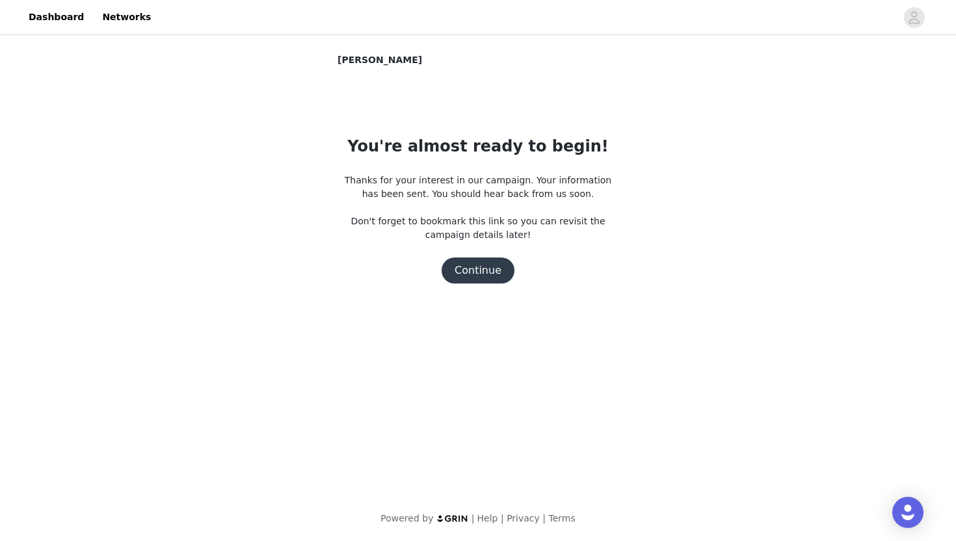
click at [477, 275] on button "Continue" at bounding box center [478, 271] width 73 height 26
